Goal: Transaction & Acquisition: Book appointment/travel/reservation

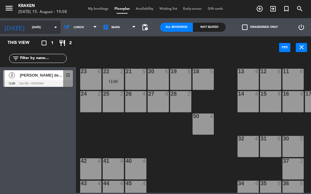
click at [41, 25] on input "Fri 15 Aug" at bounding box center [49, 27] width 40 height 9
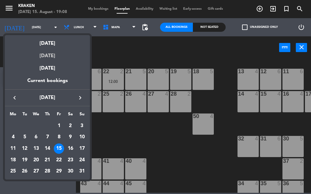
click at [49, 53] on div "Tomorrow" at bounding box center [47, 54] width 85 height 12
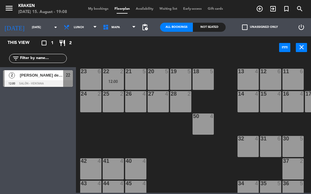
type input "Sat 16 Aug"
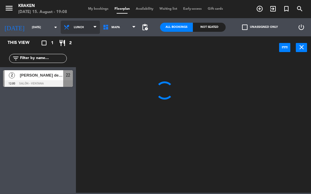
click at [74, 29] on span "Lunch" at bounding box center [79, 27] width 10 height 3
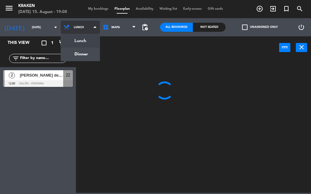
click at [73, 41] on ng-component "menu Kraken Friday 15. August - 19:08 My bookings Floorplan Availability Waitin…" at bounding box center [155, 96] width 311 height 193
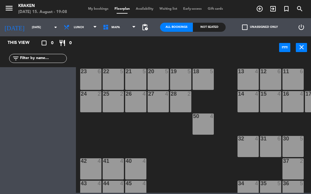
click at [291, 99] on div "16 4" at bounding box center [292, 101] width 21 height 21
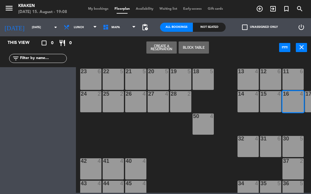
click at [190, 45] on button "Block Table" at bounding box center [193, 48] width 30 height 12
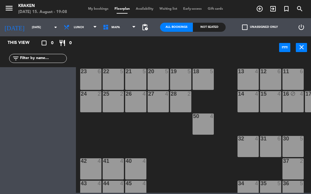
click at [289, 77] on div "11 6" at bounding box center [292, 79] width 21 height 21
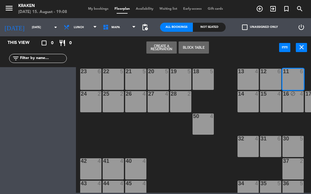
click at [154, 47] on button "Create a Reservation" at bounding box center [161, 48] width 30 height 12
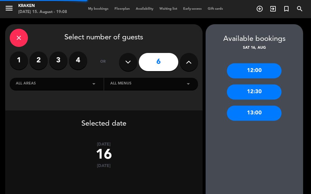
click at [182, 67] on button at bounding box center [189, 62] width 18 height 18
type input "7"
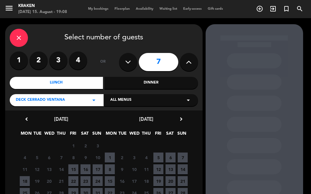
scroll to position [30, 0]
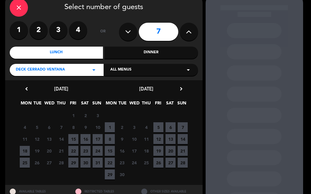
click at [111, 151] on span "15" at bounding box center [110, 151] width 10 height 10
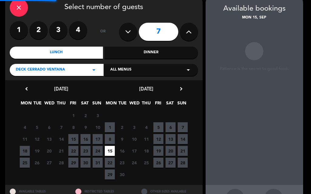
scroll to position [24, 0]
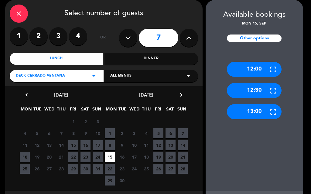
click at [258, 113] on div "13:00" at bounding box center [254, 111] width 55 height 15
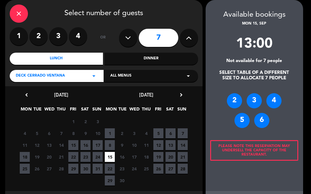
click at [256, 120] on div "6" at bounding box center [261, 120] width 15 height 15
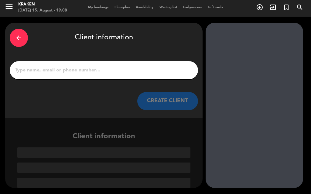
scroll to position [2, 0]
click at [113, 72] on input "1" at bounding box center [103, 70] width 179 height 8
type input "j"
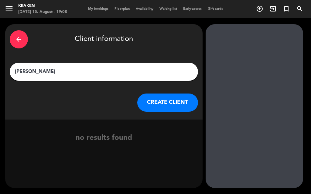
type input "Jacqueline Moreira"
click at [153, 104] on button "CREATE CLIENT" at bounding box center [167, 103] width 61 height 18
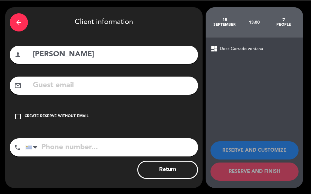
click at [42, 118] on div "Create reserve without email" at bounding box center [57, 117] width 64 height 6
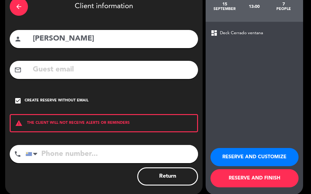
scroll to position [39, 0]
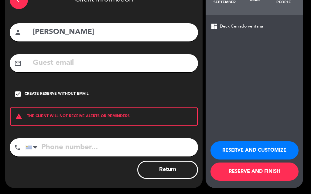
click at [254, 174] on button "RESERVE AND FINISH" at bounding box center [254, 172] width 88 height 18
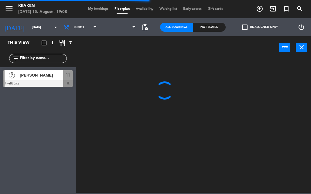
click at [39, 78] on span "Jacqueline Moreira" at bounding box center [41, 75] width 43 height 6
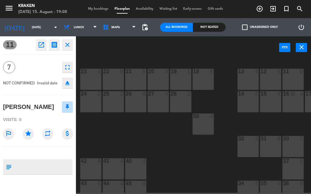
click at [67, 69] on icon "fullscreen" at bounding box center [67, 67] width 7 height 7
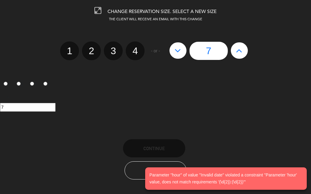
click at [234, 52] on button at bounding box center [239, 50] width 17 height 16
type input "8"
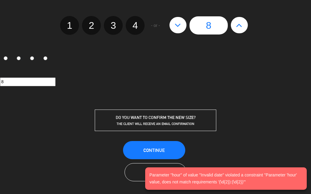
scroll to position [26, 0]
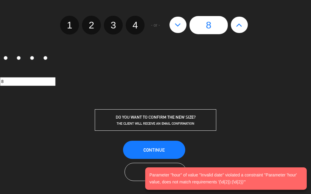
click at [156, 136] on div "CHANGE RESERVATION SIZE. SELECT A NEW SIZE THE CLIENT WILL RECEIVE AN EMAIL WIT…" at bounding box center [155, 97] width 311 height 194
click at [176, 30] on button at bounding box center [177, 25] width 17 height 16
type input "7"
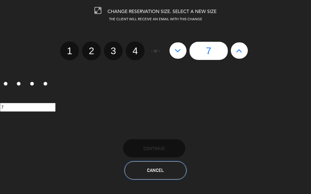
click at [153, 167] on button "Cancel" at bounding box center [155, 171] width 62 height 18
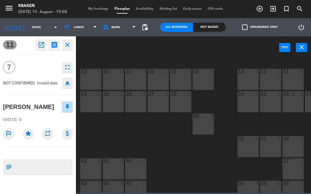
click at [66, 42] on icon "close" at bounding box center [67, 44] width 7 height 7
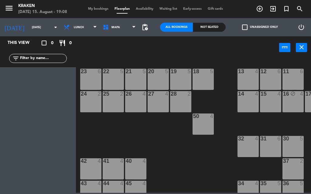
click at [112, 52] on div "power_input close" at bounding box center [177, 47] width 203 height 23
click at [287, 82] on div "11 6" at bounding box center [292, 79] width 21 height 21
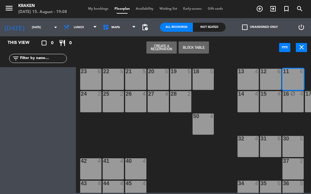
click at [288, 98] on div "16 block 4" at bounding box center [292, 101] width 21 height 21
click at [291, 96] on icon "block" at bounding box center [292, 93] width 5 height 5
drag, startPoint x: 297, startPoint y: 50, endPoint x: 297, endPoint y: 54, distance: 4.0
click at [297, 50] on button "close" at bounding box center [300, 47] width 11 height 9
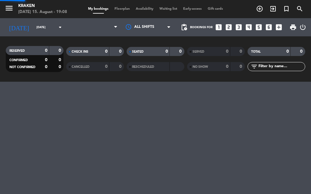
click at [291, 96] on div "menu Kraken Friday 15. August - 19:08 My bookings Floorplan Availability Waitin…" at bounding box center [155, 97] width 311 height 194
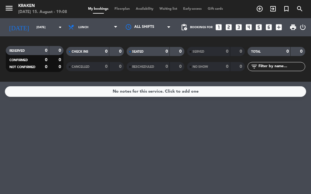
click at [117, 7] on span "Floorplan" at bounding box center [121, 8] width 21 height 3
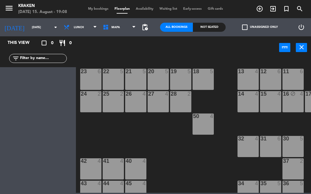
click at [291, 96] on div "block" at bounding box center [293, 94] width 10 height 6
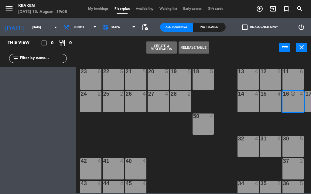
click at [189, 47] on button "Release Table" at bounding box center [193, 48] width 30 height 12
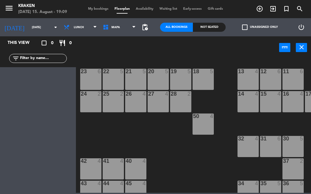
click at [284, 86] on div "11 6" at bounding box center [292, 79] width 21 height 21
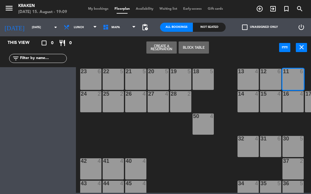
drag, startPoint x: 289, startPoint y: 100, endPoint x: 271, endPoint y: 100, distance: 17.3
click at [289, 100] on div "16 4" at bounding box center [292, 101] width 21 height 21
drag, startPoint x: 287, startPoint y: 98, endPoint x: 288, endPoint y: 101, distance: 3.0
click at [288, 98] on div "16 4" at bounding box center [292, 101] width 21 height 21
click at [287, 100] on div "16 4" at bounding box center [292, 101] width 21 height 21
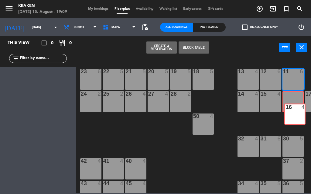
drag, startPoint x: 292, startPoint y: 94, endPoint x: 294, endPoint y: 106, distance: 12.6
click at [294, 106] on div "16 4 16 4" at bounding box center [292, 101] width 21 height 21
click at [295, 102] on div "16 4" at bounding box center [292, 101] width 21 height 21
drag, startPoint x: 294, startPoint y: 97, endPoint x: 292, endPoint y: 90, distance: 7.1
click at [294, 97] on div "16 4" at bounding box center [292, 94] width 21 height 6
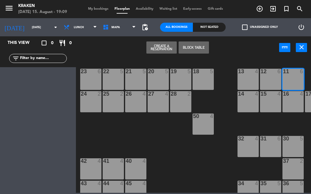
click at [291, 83] on div "11 6" at bounding box center [292, 79] width 21 height 21
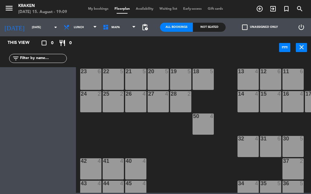
drag, startPoint x: 291, startPoint y: 85, endPoint x: 292, endPoint y: 99, distance: 14.0
click at [291, 85] on div "11 6" at bounding box center [292, 79] width 21 height 21
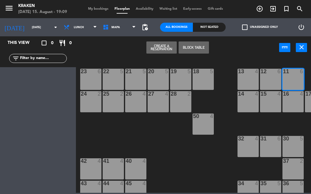
click at [290, 106] on div "16 4" at bounding box center [292, 101] width 21 height 21
click at [289, 103] on div "16 4" at bounding box center [292, 101] width 21 height 21
click at [272, 81] on div "12 6" at bounding box center [270, 79] width 21 height 21
drag, startPoint x: 275, startPoint y: 83, endPoint x: 288, endPoint y: 95, distance: 17.4
click at [275, 83] on div "12 6" at bounding box center [270, 79] width 21 height 21
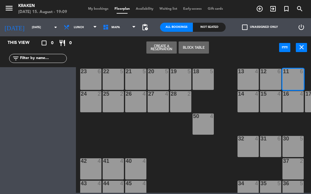
click at [294, 105] on div "16 4" at bounding box center [292, 101] width 21 height 21
click at [279, 76] on div "12 6" at bounding box center [270, 79] width 21 height 21
click at [163, 49] on button "Create a Reservation" at bounding box center [161, 48] width 30 height 12
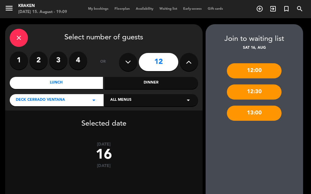
click at [134, 59] on button at bounding box center [128, 62] width 18 height 18
click at [133, 59] on button at bounding box center [128, 62] width 18 height 18
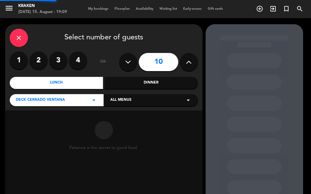
click at [133, 59] on button at bounding box center [128, 62] width 18 height 18
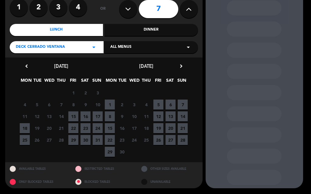
click at [110, 127] on span "15" at bounding box center [110, 128] width 10 height 10
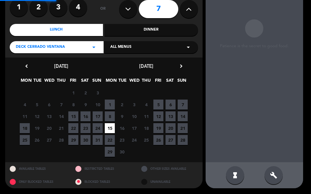
scroll to position [24, 0]
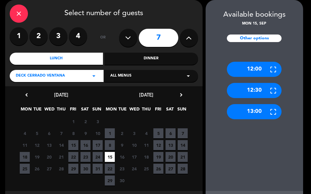
click at [264, 113] on div "13:00" at bounding box center [254, 111] width 55 height 15
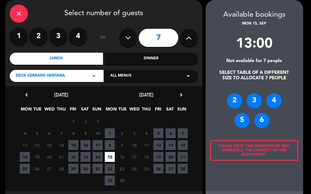
click at [187, 38] on icon at bounding box center [189, 37] width 6 height 9
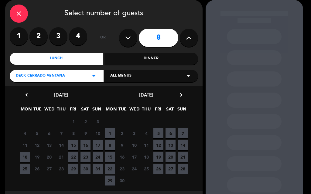
click at [110, 160] on span "15" at bounding box center [110, 157] width 10 height 10
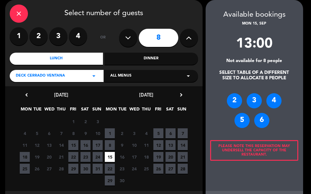
click at [132, 34] on button at bounding box center [128, 38] width 18 height 18
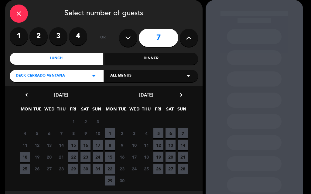
click at [131, 38] on button at bounding box center [128, 38] width 18 height 18
type input "6"
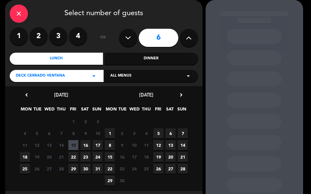
click at [109, 156] on span "15" at bounding box center [110, 157] width 10 height 10
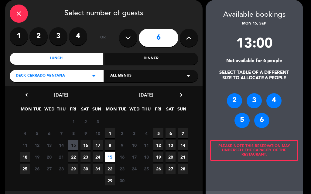
click at [258, 119] on div "6" at bounding box center [261, 120] width 15 height 15
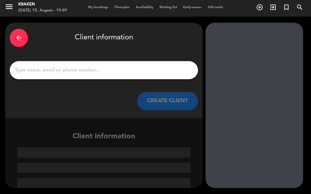
click at [77, 62] on div at bounding box center [104, 70] width 188 height 18
click at [80, 70] on input "1" at bounding box center [103, 70] width 179 height 8
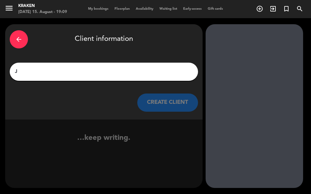
scroll to position [0, 0]
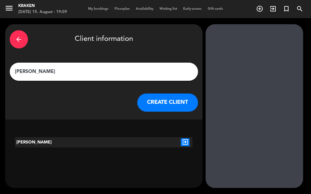
type input "Jacqueline Moreir"
click at [187, 141] on icon "exit_to_app" at bounding box center [184, 143] width 9 height 8
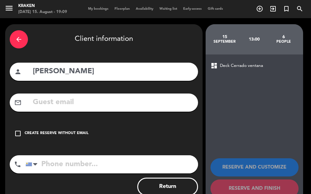
click at [69, 131] on div "Create reserve without email" at bounding box center [57, 134] width 64 height 6
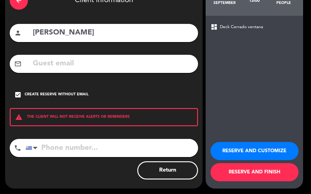
scroll to position [39, 0]
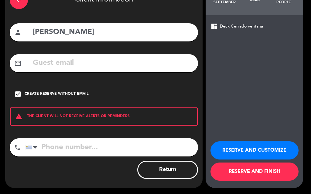
click at [244, 175] on button "RESERVE AND FINISH" at bounding box center [254, 172] width 88 height 18
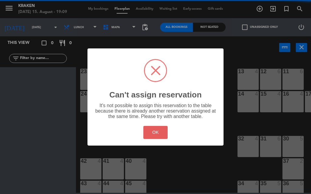
click at [158, 130] on button "OK" at bounding box center [155, 132] width 25 height 13
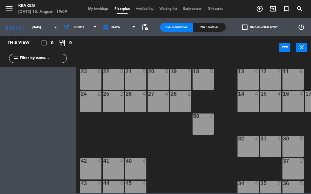
click at [161, 43] on div "power_input close" at bounding box center [177, 47] width 203 height 23
click at [95, 54] on div "power_input close" at bounding box center [177, 47] width 203 height 23
click at [149, 7] on span "Availability" at bounding box center [145, 8] width 24 height 3
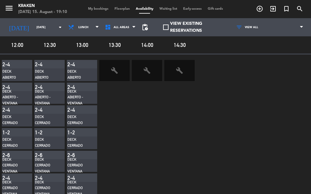
click at [94, 7] on span "My bookings" at bounding box center [98, 8] width 26 height 3
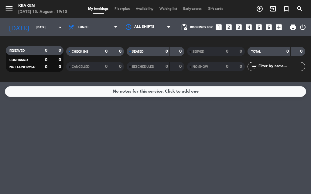
drag, startPoint x: 118, startPoint y: 10, endPoint x: 117, endPoint y: 4, distance: 6.4
click at [118, 7] on div "My bookings Floorplan Availability Waiting list Early-access Gift cards" at bounding box center [155, 8] width 141 height 5
click at [118, 3] on div "menu Kraken Friday 15. August - 19:10 My bookings Floorplan Availability Waitin…" at bounding box center [155, 9] width 311 height 18
click at [98, 6] on div "My bookings Floorplan Availability Waiting list Early-access Gift cards" at bounding box center [155, 8] width 141 height 5
click at [99, 7] on span "My bookings" at bounding box center [98, 8] width 26 height 3
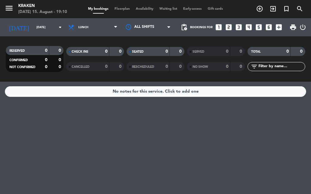
drag, startPoint x: 99, startPoint y: 8, endPoint x: 116, endPoint y: 4, distance: 17.4
click at [113, 6] on div "My bookings Floorplan Availability Waiting list Early-access Gift cards" at bounding box center [155, 8] width 141 height 5
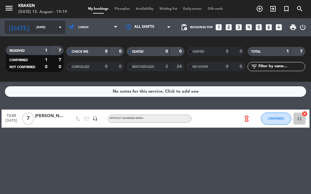
click at [52, 32] on input "Sat 16 Aug" at bounding box center [53, 27] width 40 height 9
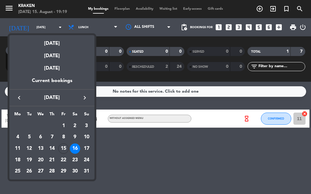
click at [62, 45] on div "Today" at bounding box center [51, 41] width 85 height 12
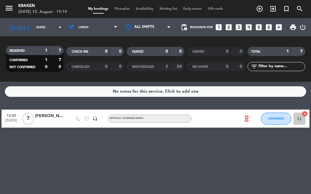
type input "Fri 15 Aug"
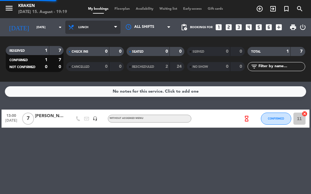
drag, startPoint x: 73, startPoint y: 28, endPoint x: 77, endPoint y: 40, distance: 12.9
click at [73, 28] on span "Lunch" at bounding box center [92, 27] width 55 height 13
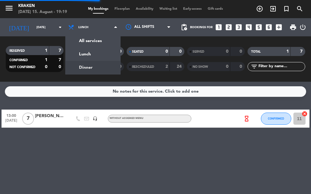
click at [82, 65] on div "menu Kraken Friday 15. August - 19:19 My bookings Floorplan Availability Waitin…" at bounding box center [155, 41] width 311 height 82
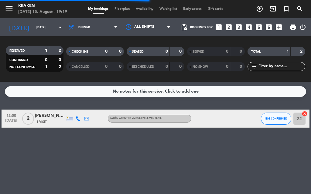
click at [98, 141] on div "No notes for this service. Click to add one 12:00 Aug 15 2 María del Rosario To…" at bounding box center [155, 138] width 311 height 113
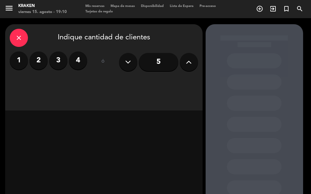
click at [98, 8] on div "Mis reservas Mapa de mesas Disponibilidad Lista de Espera Pre-acceso Tarjetas d…" at bounding box center [155, 9] width 146 height 11
click at [98, 4] on div "Mis reservas Mapa de mesas Disponibilidad Lista de Espera Pre-acceso Tarjetas d…" at bounding box center [155, 9] width 146 height 11
click at [99, 8] on span "Mis reservas" at bounding box center [94, 6] width 25 height 3
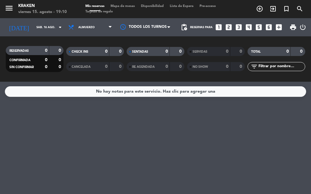
click at [120, 6] on span "Mapa de mesas" at bounding box center [122, 6] width 30 height 3
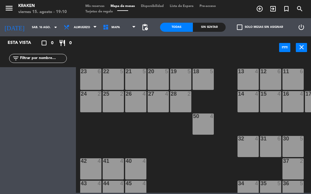
click at [291, 76] on div "11 6" at bounding box center [292, 79] width 21 height 21
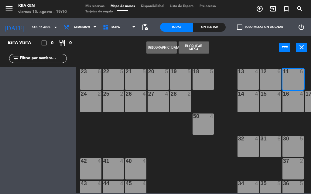
click at [297, 102] on div "16 4" at bounding box center [292, 101] width 21 height 21
click at [290, 99] on div "16 4" at bounding box center [292, 101] width 21 height 21
click at [266, 79] on div "12 6" at bounding box center [270, 79] width 21 height 21
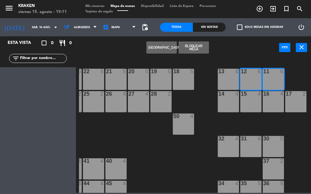
drag, startPoint x: 251, startPoint y: 81, endPoint x: 285, endPoint y: 97, distance: 36.8
click at [251, 81] on div "12 6" at bounding box center [250, 79] width 21 height 21
drag, startPoint x: 296, startPoint y: 100, endPoint x: 293, endPoint y: 102, distance: 3.8
click at [297, 100] on div "17 2" at bounding box center [295, 101] width 21 height 21
click at [294, 95] on div at bounding box center [295, 93] width 10 height 5
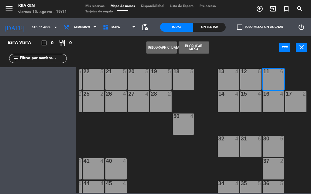
click at [241, 72] on div "12" at bounding box center [241, 71] width 0 height 5
click at [159, 47] on button "[GEOGRAPHIC_DATA]" at bounding box center [161, 48] width 30 height 12
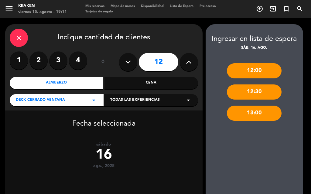
click at [128, 61] on icon at bounding box center [128, 62] width 6 height 9
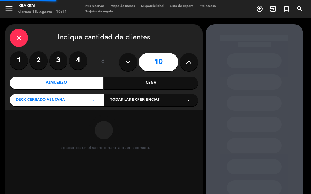
click at [128, 61] on icon at bounding box center [128, 62] width 6 height 9
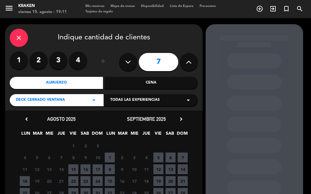
click at [113, 181] on span "15" at bounding box center [110, 182] width 10 height 10
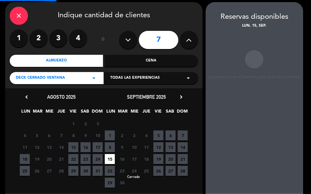
scroll to position [24, 0]
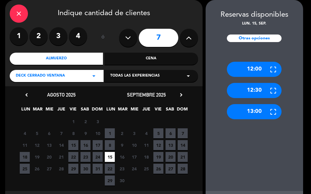
click at [254, 112] on div "13:00" at bounding box center [254, 111] width 55 height 15
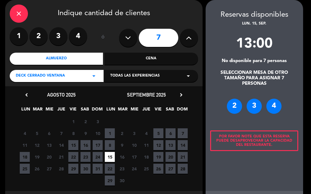
click at [185, 39] on button at bounding box center [189, 38] width 18 height 18
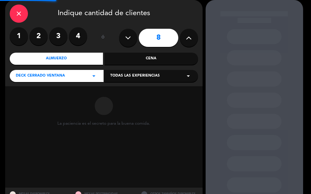
click at [185, 39] on button at bounding box center [189, 38] width 18 height 18
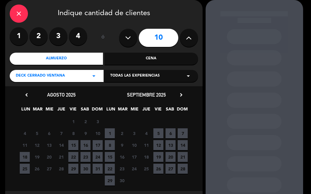
click at [186, 39] on icon at bounding box center [189, 37] width 6 height 9
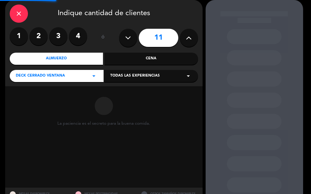
click at [186, 39] on icon at bounding box center [189, 37] width 6 height 9
type input "13"
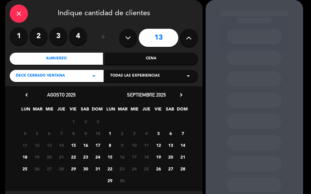
click at [87, 145] on span "16" at bounding box center [85, 145] width 10 height 10
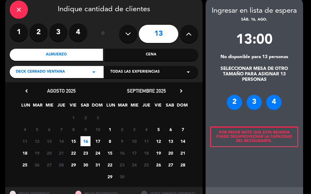
scroll to position [0, 0]
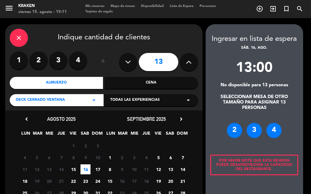
click at [20, 35] on icon "close" at bounding box center [18, 37] width 7 height 7
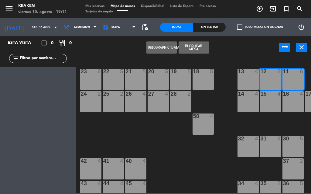
click at [295, 79] on div "11 6" at bounding box center [292, 79] width 21 height 21
click at [273, 81] on div "12 6" at bounding box center [270, 79] width 21 height 21
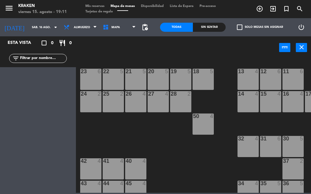
click at [292, 80] on div "11 6" at bounding box center [292, 79] width 21 height 21
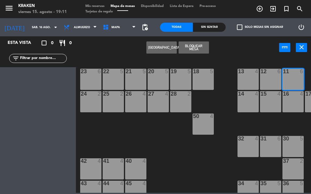
click at [273, 80] on div "12 6" at bounding box center [270, 79] width 21 height 21
click at [173, 49] on button "[GEOGRAPHIC_DATA]" at bounding box center [161, 48] width 30 height 12
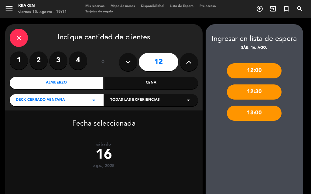
click at [262, 111] on div "13:00" at bounding box center [254, 113] width 55 height 15
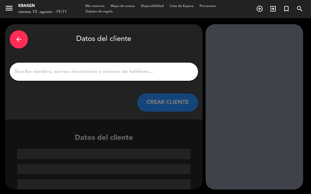
click at [23, 37] on div "arrow_back" at bounding box center [19, 39] width 18 height 18
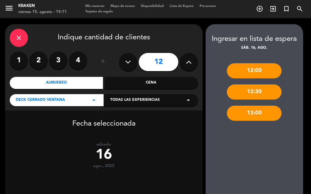
click at [91, 81] on div "Almuerzo" at bounding box center [56, 83] width 93 height 12
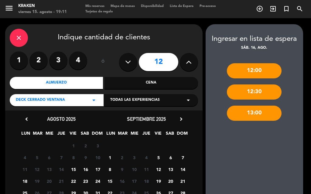
click at [89, 170] on span "16" at bounding box center [85, 170] width 10 height 10
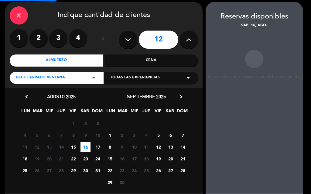
scroll to position [24, 0]
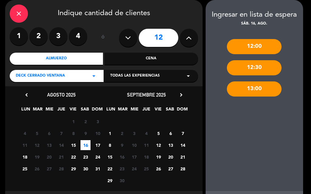
click at [255, 91] on div "13:00" at bounding box center [254, 89] width 55 height 15
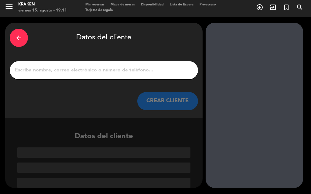
scroll to position [2, 0]
click at [148, 73] on input "1" at bounding box center [103, 70] width 179 height 8
click at [142, 72] on input "1" at bounding box center [103, 70] width 179 height 8
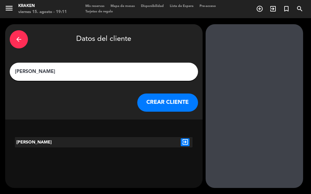
type input "[PERSON_NAME]"
click at [182, 150] on div "[PERSON_NAME] exit_to_app" at bounding box center [103, 147] width 197 height 28
click at [183, 144] on icon "exit_to_app" at bounding box center [184, 143] width 9 height 8
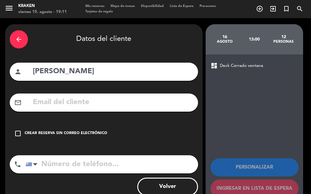
click at [58, 131] on div "Crear reserva sin correo electrónico" at bounding box center [66, 134] width 83 height 6
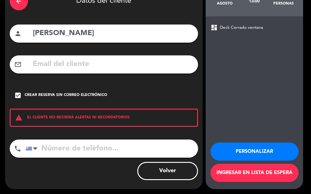
scroll to position [39, 0]
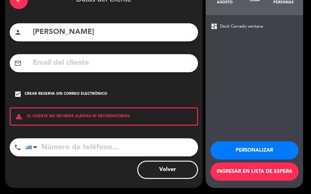
click at [264, 173] on button "Ingresar en lista de espera" at bounding box center [254, 172] width 88 height 18
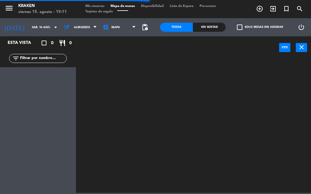
drag, startPoint x: 35, startPoint y: 85, endPoint x: 43, endPoint y: 82, distance: 8.8
click at [35, 85] on div "Esta vista crop_square 0 restaurant 0 filter_list" at bounding box center [38, 115] width 76 height 158
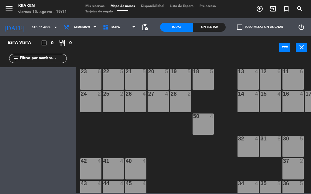
click at [176, 5] on span "Lista de Espera" at bounding box center [182, 6] width 30 height 3
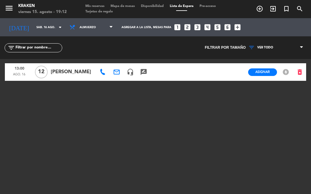
click at [258, 63] on div "Asignar EN ESPERA offline_bolt" at bounding box center [269, 72] width 47 height 18
click at [264, 74] on button "Asignar" at bounding box center [262, 73] width 29 height 8
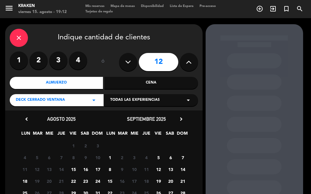
click at [85, 168] on span "16" at bounding box center [85, 170] width 10 height 10
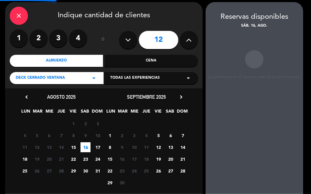
scroll to position [24, 0]
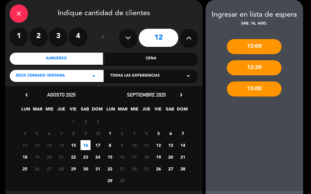
click at [260, 87] on div "13:00" at bounding box center [254, 89] width 55 height 15
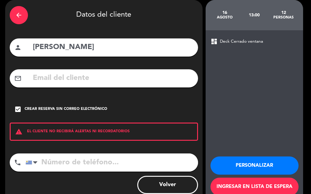
scroll to position [39, 0]
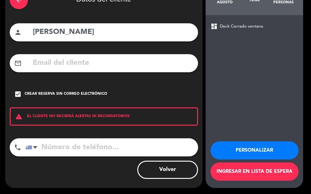
click at [255, 157] on button "Personalizar" at bounding box center [254, 151] width 88 height 18
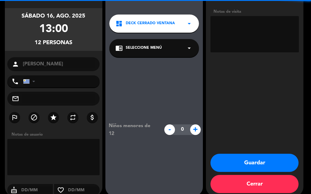
scroll to position [48, 0]
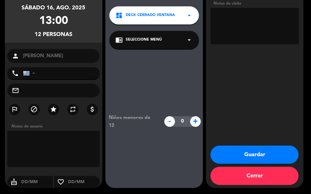
click at [255, 152] on button "Guardar" at bounding box center [254, 155] width 88 height 18
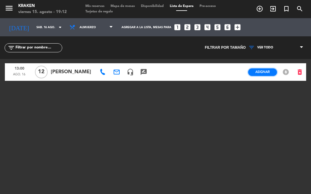
click at [273, 70] on button "Asignar" at bounding box center [262, 73] width 29 height 8
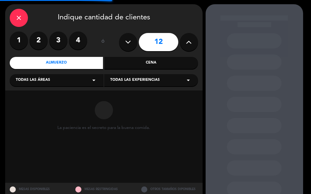
scroll to position [41, 0]
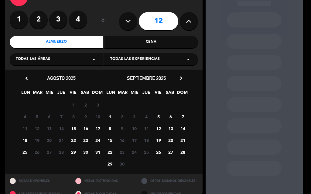
click at [133, 19] on button at bounding box center [128, 21] width 18 height 18
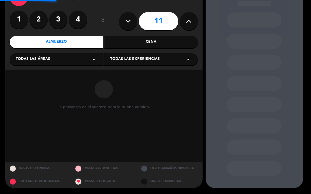
click at [132, 19] on button at bounding box center [128, 21] width 18 height 18
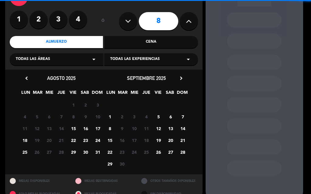
click at [132, 19] on button at bounding box center [128, 21] width 18 height 18
type input "7"
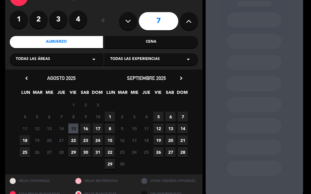
click at [86, 130] on span "16" at bounding box center [85, 129] width 10 height 10
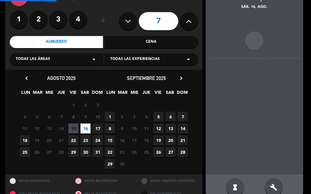
scroll to position [24, 0]
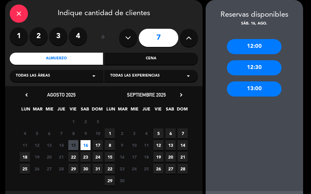
click at [248, 89] on div "13:00" at bounding box center [254, 89] width 55 height 15
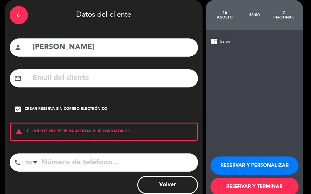
click at [232, 182] on button "RESERVAR Y TERMINAR" at bounding box center [254, 187] width 88 height 18
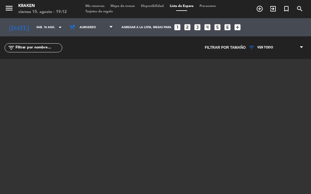
click at [99, 6] on span "Mis reservas" at bounding box center [94, 6] width 25 height 3
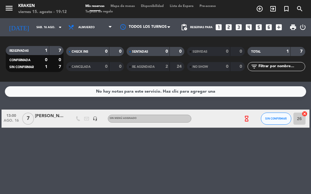
click at [301, 120] on input "26" at bounding box center [299, 119] width 12 height 12
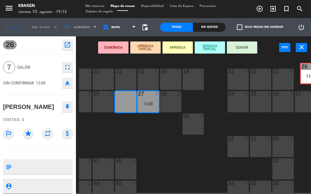
scroll to position [0, 14]
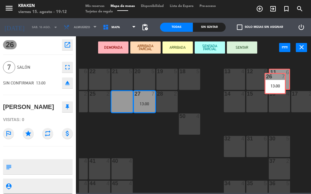
drag, startPoint x: 136, startPoint y: 98, endPoint x: 275, endPoint y: 80, distance: 141.0
click at [275, 80] on div "23 6 22 5 21 5 20 5 19 5 18 5 11 6 12 6 13 4 24 2 25 2 26 7 13:00 26 7 13:00 27…" at bounding box center [195, 125] width 232 height 135
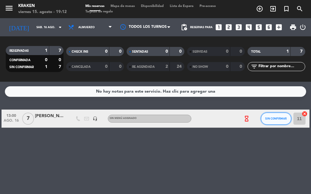
click at [271, 121] on button "SIN CONFIRMAR" at bounding box center [276, 119] width 30 height 12
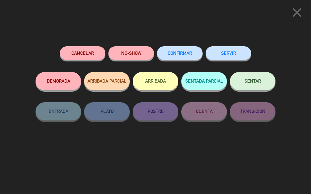
click at [187, 54] on span "CONFIRMAR" at bounding box center [179, 53] width 24 height 5
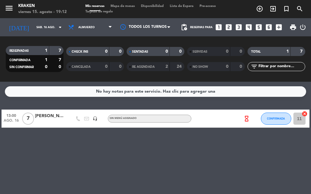
click at [115, 5] on span "Mapa de mesas" at bounding box center [122, 6] width 30 height 3
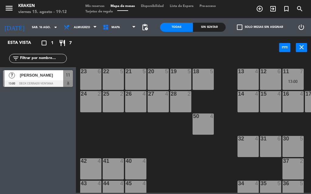
click at [294, 96] on div at bounding box center [293, 93] width 10 height 5
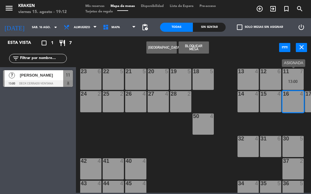
click at [290, 84] on div "13:00" at bounding box center [292, 81] width 21 height 4
click at [196, 47] on button "Bloquear Mesa" at bounding box center [193, 48] width 30 height 12
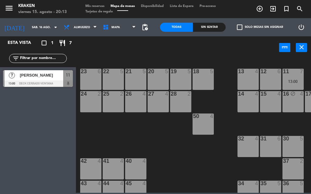
click at [109, 57] on div "power_input close" at bounding box center [177, 47] width 203 height 23
click at [140, 56] on div "power_input close" at bounding box center [177, 47] width 203 height 23
click at [160, 54] on div "power_input close" at bounding box center [177, 47] width 203 height 23
click at [115, 53] on div "power_input close" at bounding box center [177, 47] width 203 height 23
click at [124, 61] on div "23 6 22 5 21 5 20 5 19 5 18 5 11 7 13:00 12 6 13 4 24 2 25 2 26 4 27 4 28 2 14 …" at bounding box center [195, 125] width 232 height 135
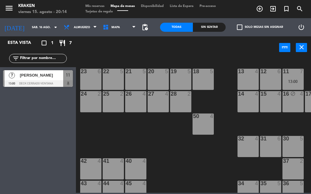
click at [90, 82] on div "23 6" at bounding box center [90, 79] width 21 height 21
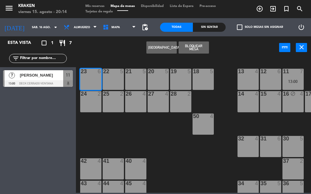
click at [157, 46] on button "[GEOGRAPHIC_DATA]" at bounding box center [161, 48] width 30 height 12
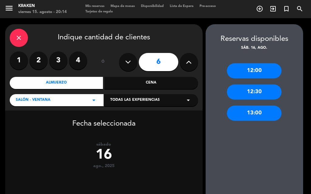
click at [139, 54] on div "6" at bounding box center [158, 62] width 79 height 21
click at [133, 59] on button at bounding box center [128, 62] width 18 height 18
type input "5"
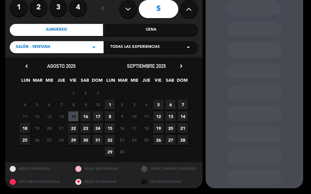
click at [88, 114] on span "16" at bounding box center [85, 117] width 10 height 10
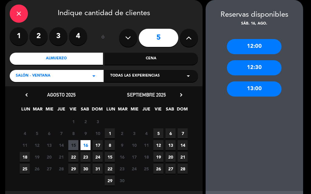
click at [244, 87] on div "13:00" at bounding box center [254, 89] width 55 height 15
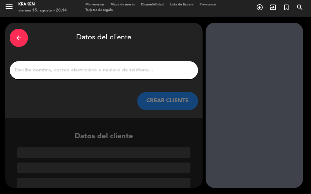
click at [106, 65] on div at bounding box center [104, 70] width 188 height 18
click at [107, 67] on input "1" at bounding box center [103, 70] width 179 height 8
click at [101, 70] on input "1" at bounding box center [103, 70] width 179 height 8
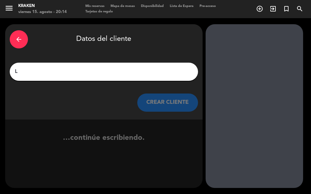
scroll to position [0, 0]
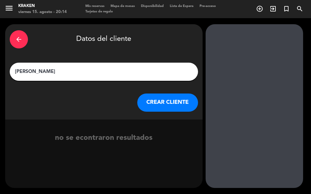
click at [37, 70] on input "[PERSON_NAME]" at bounding box center [103, 72] width 179 height 8
type input "[PERSON_NAME]"
click at [163, 103] on button "CREAR CLIENTE" at bounding box center [167, 103] width 61 height 18
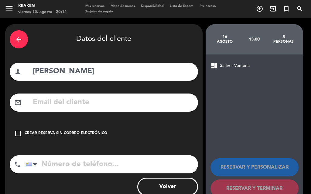
click at [63, 166] on input "tel" at bounding box center [111, 165] width 172 height 18
type input "098939599"
click at [64, 99] on input "text" at bounding box center [112, 102] width 161 height 12
click at [44, 102] on input "text" at bounding box center [112, 102] width 161 height 12
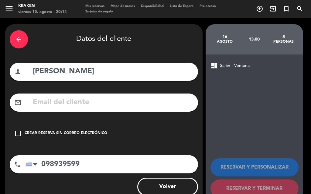
click at [53, 74] on input "[PERSON_NAME]" at bounding box center [112, 72] width 161 height 12
click at [57, 69] on input "[PERSON_NAME]" at bounding box center [112, 72] width 161 height 12
type input "[PERSON_NAME]"
click at [67, 110] on div "mail_outline" at bounding box center [104, 103] width 188 height 18
click at [64, 105] on input "text" at bounding box center [112, 102] width 161 height 12
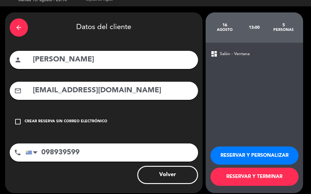
scroll to position [17, 0]
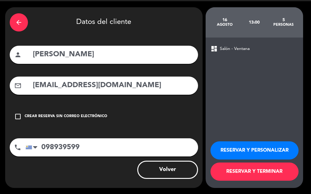
type input "[EMAIL_ADDRESS][DOMAIN_NAME]"
click at [223, 169] on button "RESERVAR Y TERMINAR" at bounding box center [254, 172] width 88 height 18
